Goal: Information Seeking & Learning: Compare options

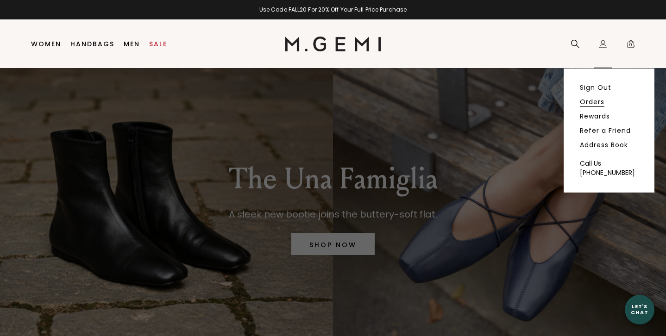
click at [590, 101] on link "Orders" at bounding box center [592, 102] width 25 height 8
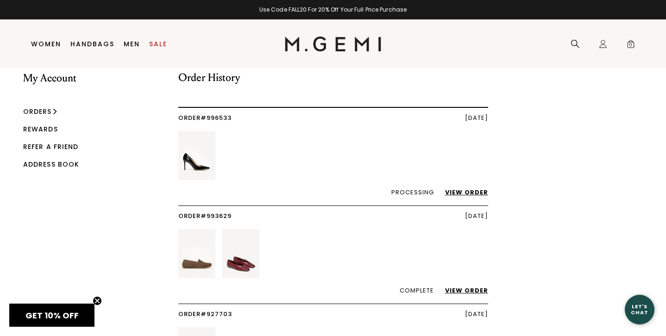
click at [477, 286] on link "View Order" at bounding box center [462, 290] width 52 height 9
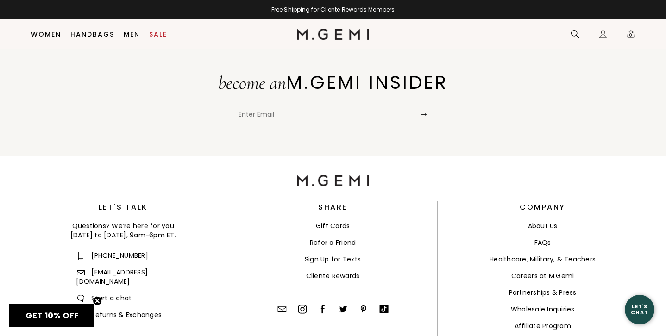
scroll to position [470, 0]
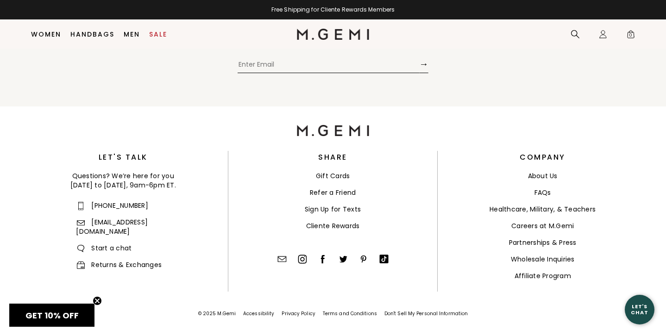
click at [153, 260] on link "Returns & Exchanges" at bounding box center [119, 264] width 86 height 9
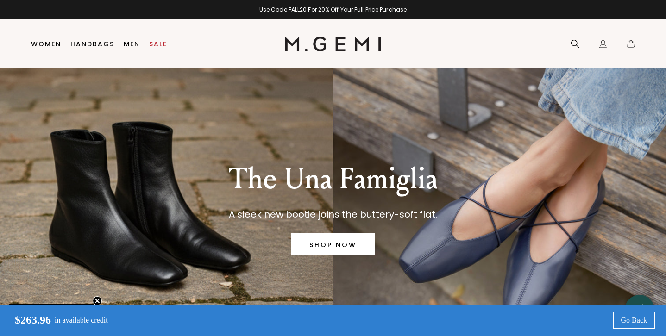
click at [96, 42] on link "Handbags" at bounding box center [92, 43] width 44 height 7
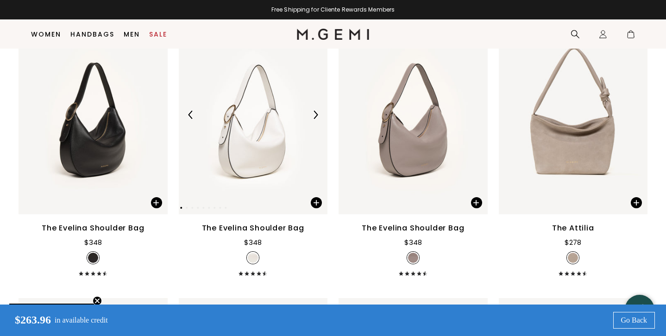
scroll to position [1571, 0]
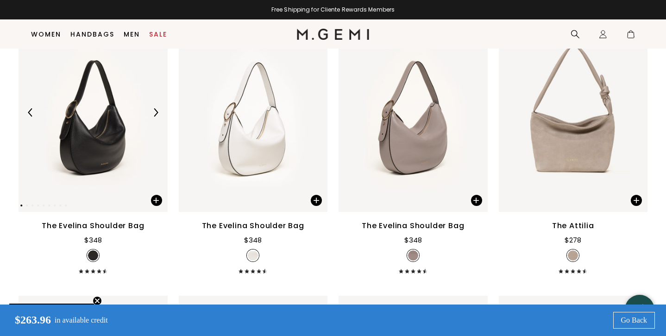
click at [106, 124] on img at bounding box center [93, 112] width 149 height 199
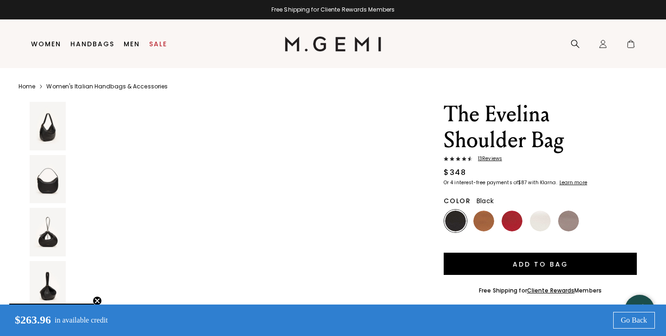
scroll to position [3158, 0]
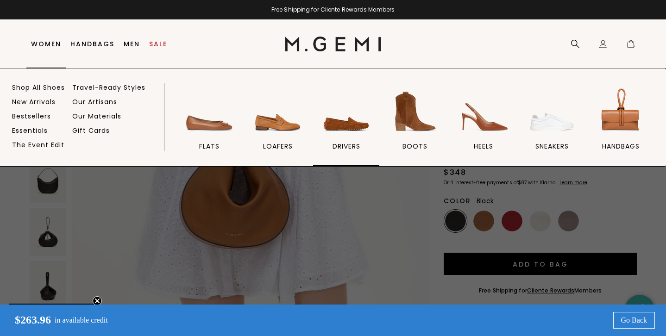
click at [355, 122] on img at bounding box center [347, 112] width 52 height 52
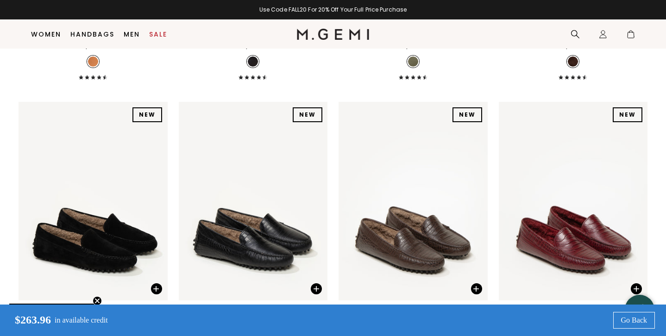
scroll to position [1841, 0]
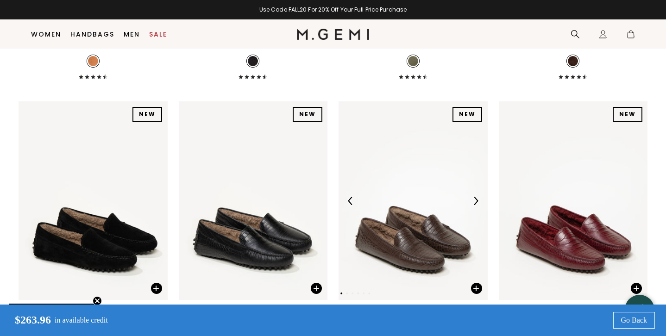
click at [414, 168] on img at bounding box center [413, 200] width 149 height 199
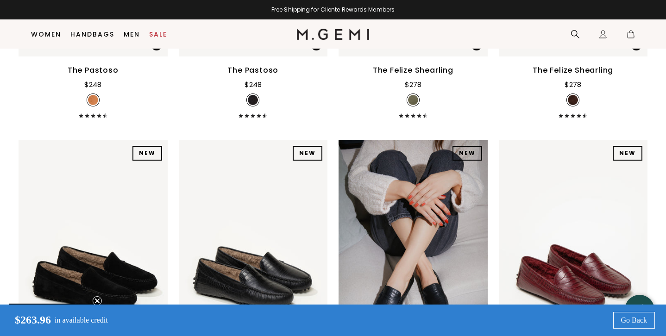
scroll to position [1800, 0]
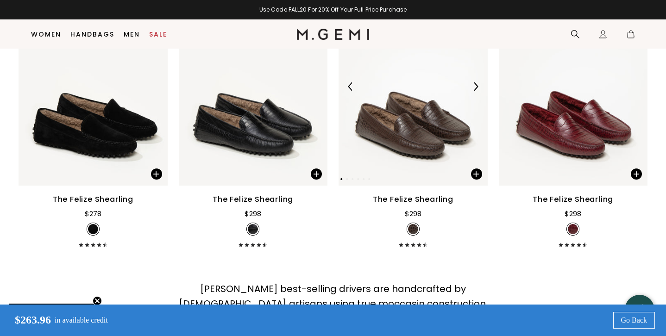
scroll to position [1962, 0]
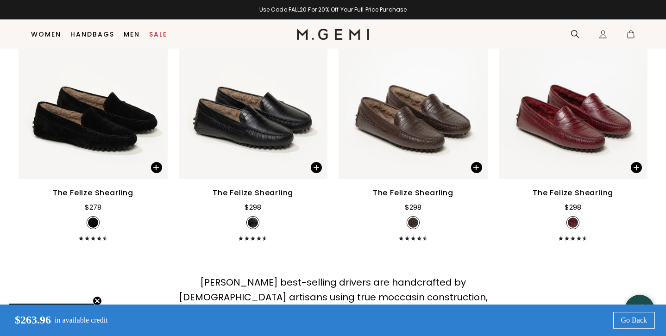
click at [420, 188] on div "The Felize Shearling $298 + 2" at bounding box center [413, 214] width 149 height 53
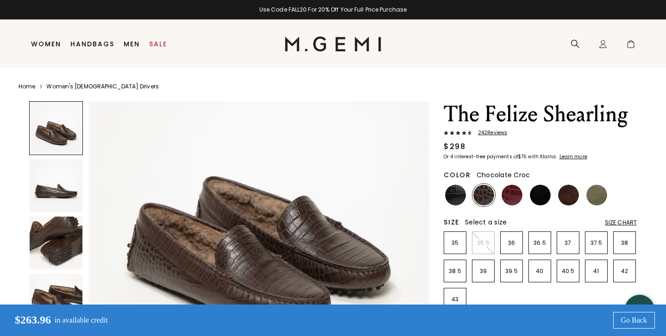
scroll to position [56, 0]
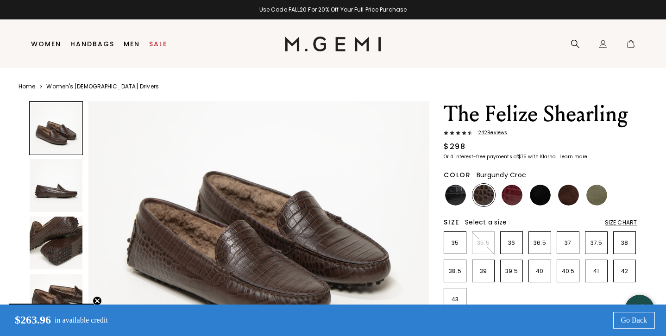
click at [510, 193] on img at bounding box center [512, 195] width 21 height 21
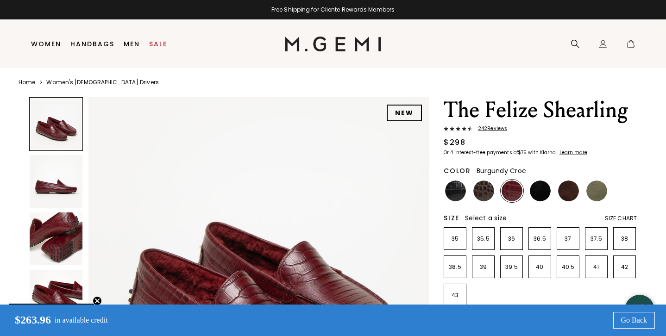
scroll to position [6, 0]
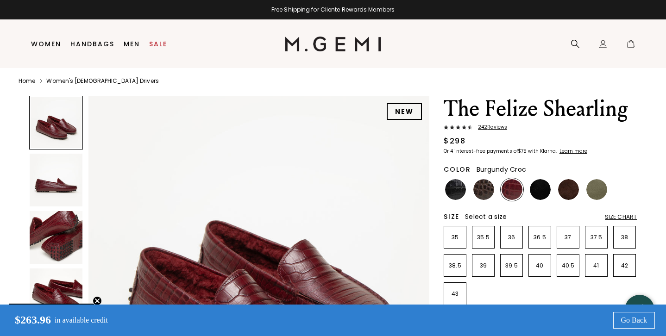
click at [496, 124] on div "The Felize [PERSON_NAME] 242 Review s $298 Or 4 interest-free payments of $75 w…" at bounding box center [540, 125] width 193 height 58
click at [495, 129] on span "242 Review s" at bounding box center [490, 128] width 35 height 6
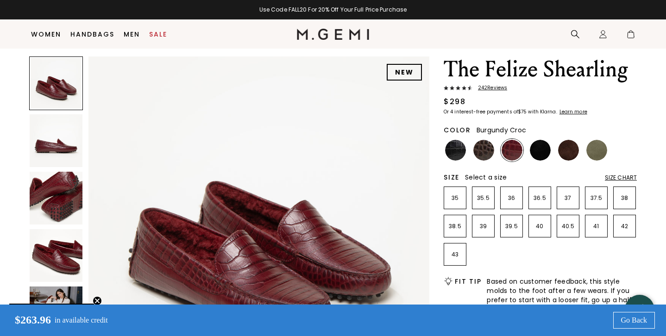
scroll to position [20, 0]
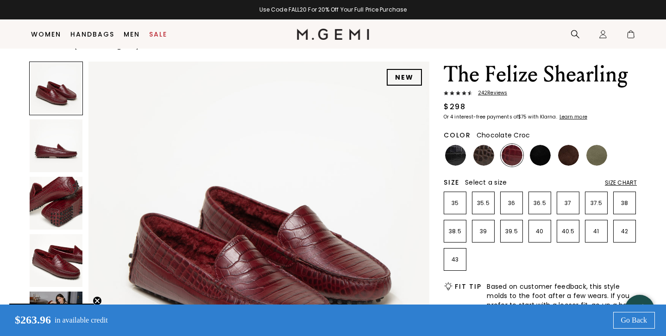
click at [487, 157] on img at bounding box center [484, 155] width 21 height 21
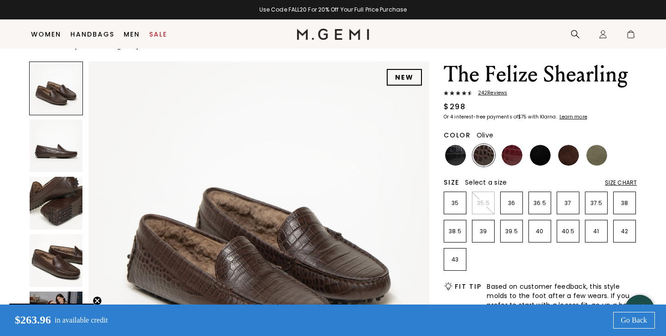
click at [597, 159] on img at bounding box center [597, 155] width 21 height 21
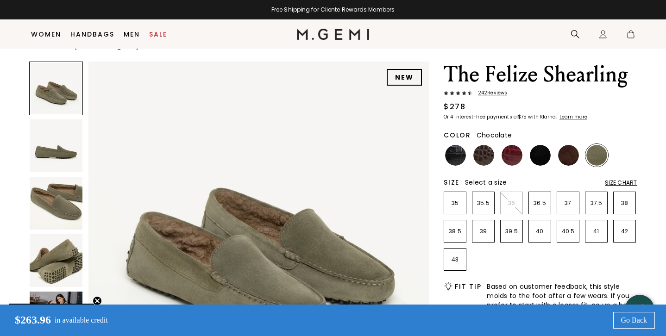
click at [571, 158] on img at bounding box center [568, 155] width 21 height 21
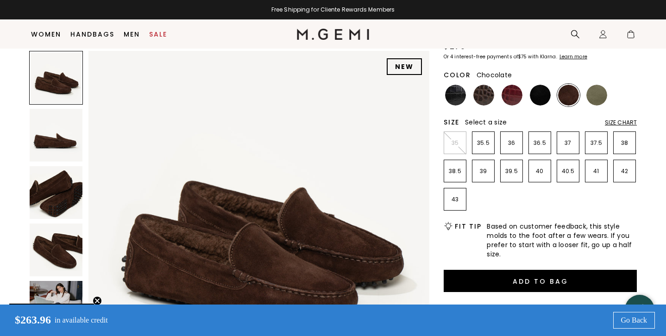
scroll to position [82, 0]
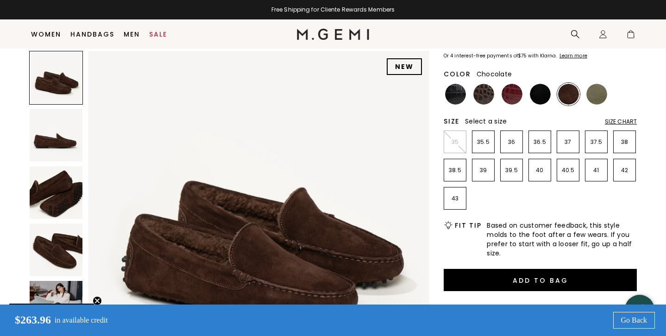
click at [72, 286] on img at bounding box center [56, 307] width 53 height 53
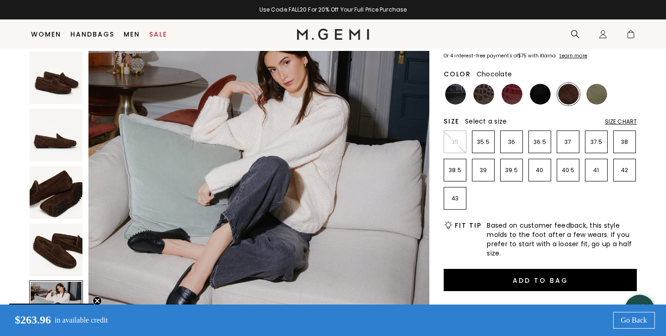
scroll to position [1435, 0]
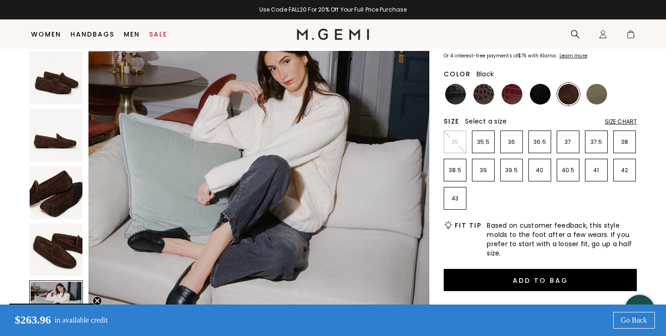
click at [539, 98] on img at bounding box center [540, 94] width 21 height 21
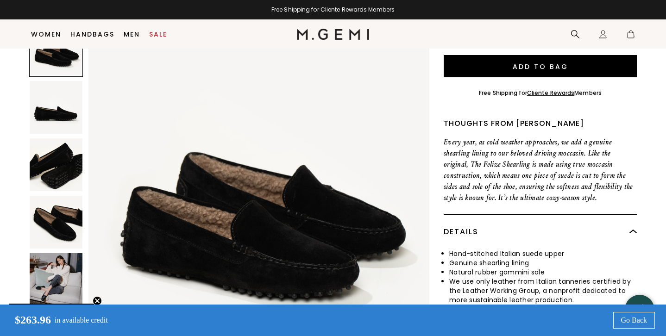
scroll to position [301, 0]
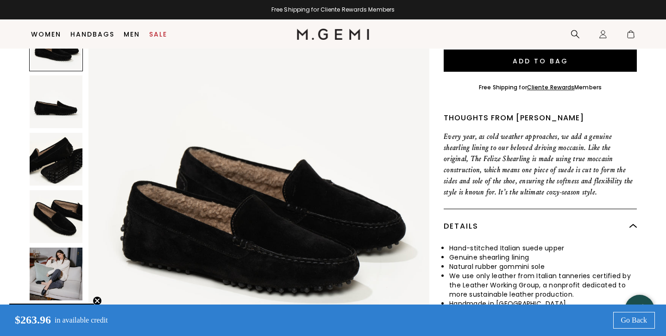
click at [67, 286] on img at bounding box center [56, 274] width 53 height 53
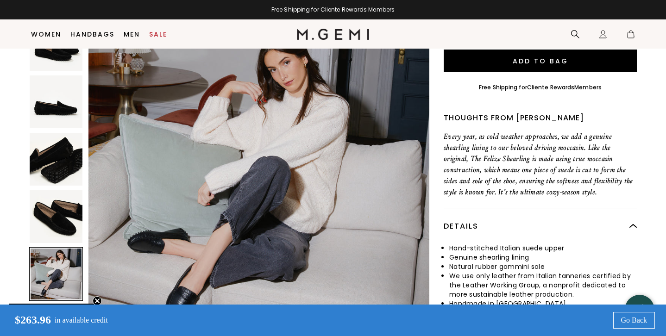
click at [66, 305] on div at bounding box center [56, 332] width 54 height 54
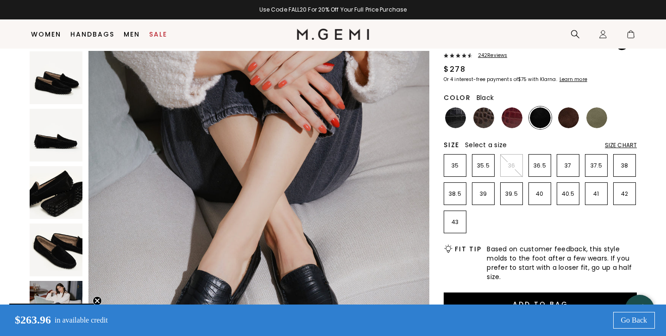
scroll to position [0, 0]
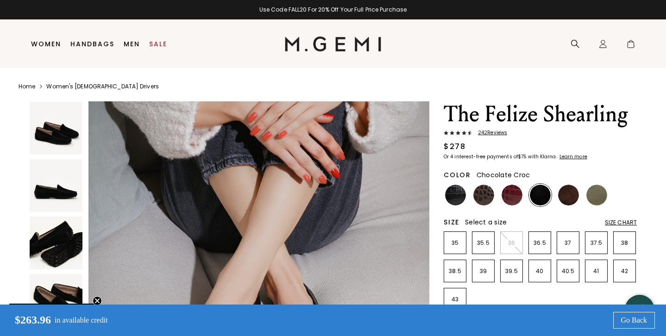
click at [483, 195] on img at bounding box center [484, 195] width 21 height 21
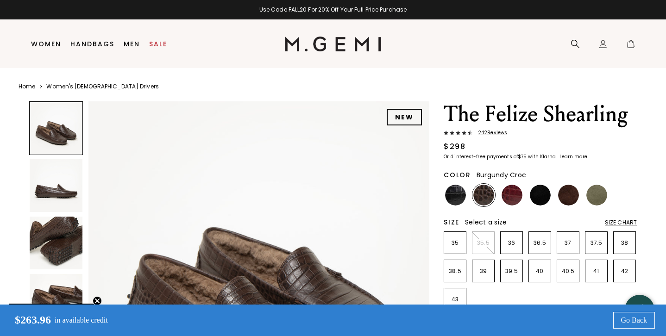
click at [514, 197] on img at bounding box center [512, 195] width 21 height 21
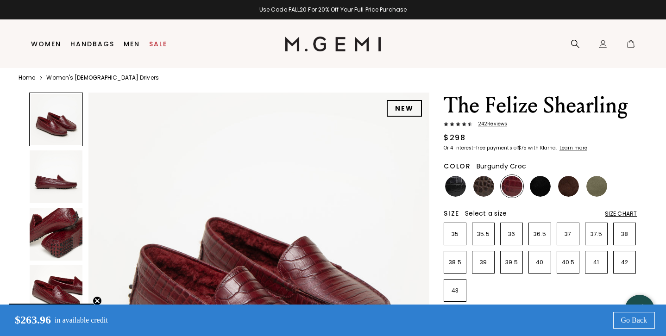
scroll to position [16, 0]
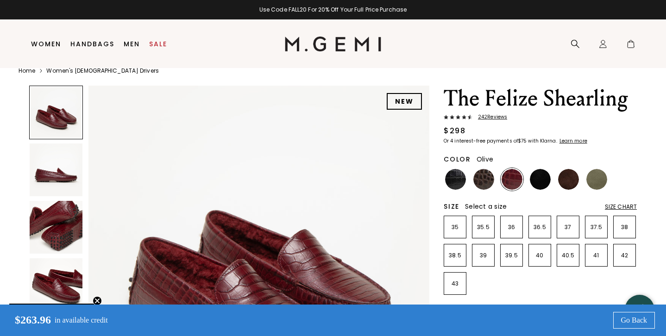
click at [602, 182] on img at bounding box center [597, 179] width 21 height 21
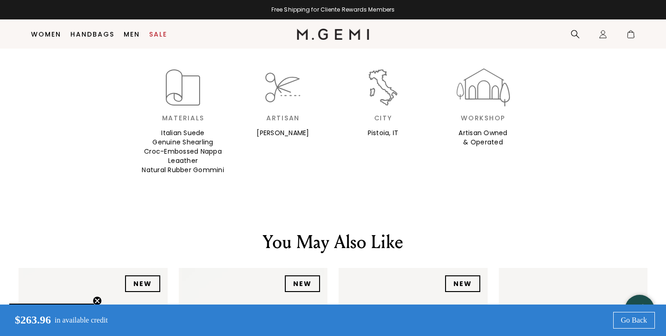
scroll to position [731, 0]
